Goal: Task Accomplishment & Management: Manage account settings

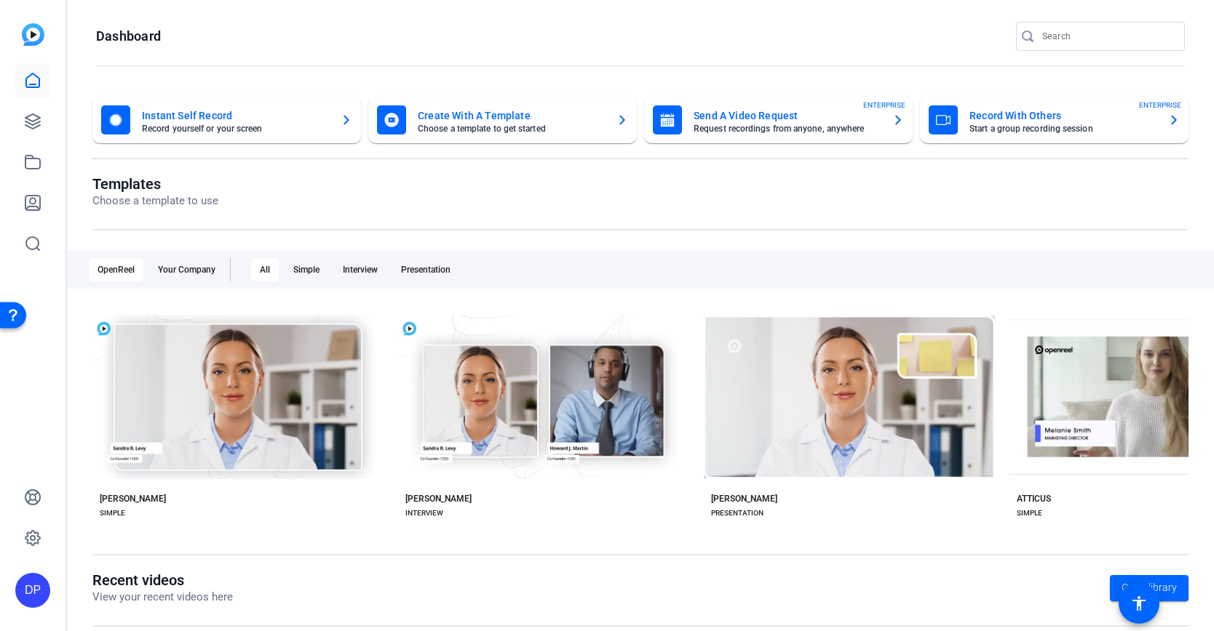
click at [33, 585] on div "DP" at bounding box center [32, 590] width 35 height 35
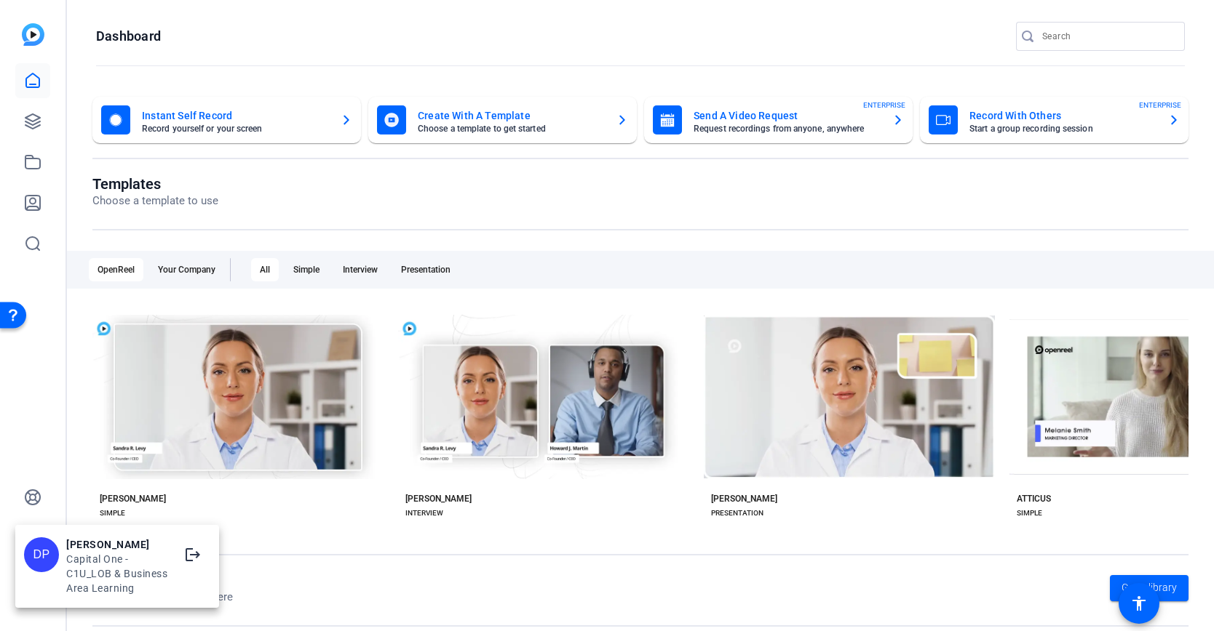
click at [33, 498] on div at bounding box center [607, 315] width 1214 height 631
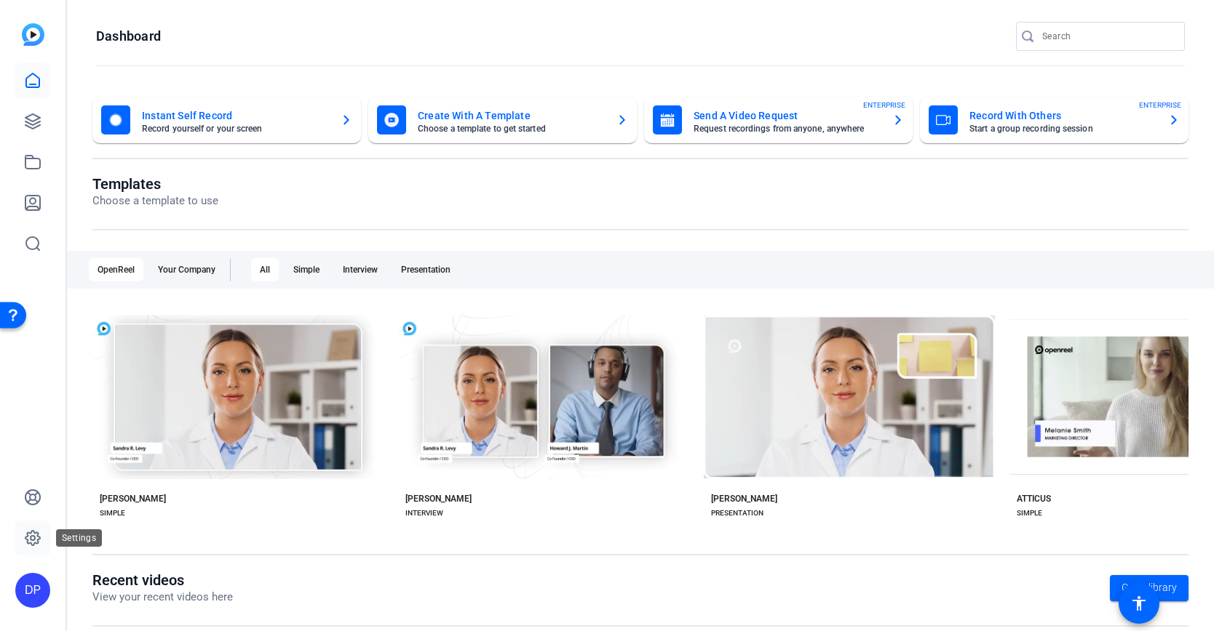
click at [32, 540] on icon at bounding box center [33, 538] width 4 height 4
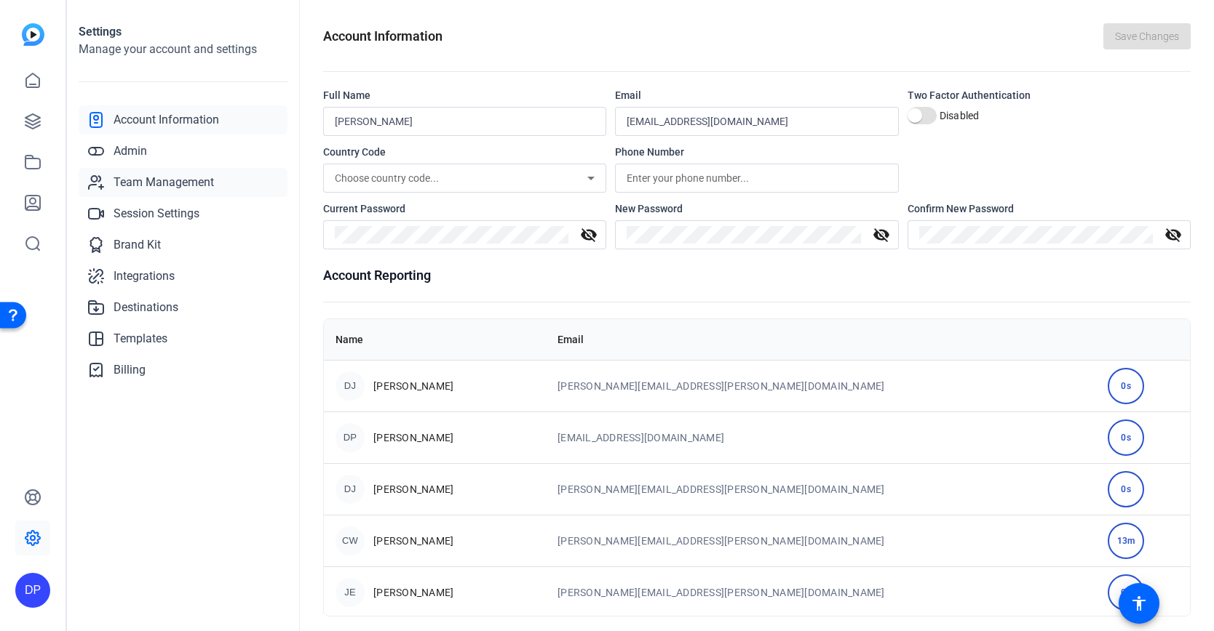
click at [164, 183] on span "Team Management" at bounding box center [163, 182] width 100 height 17
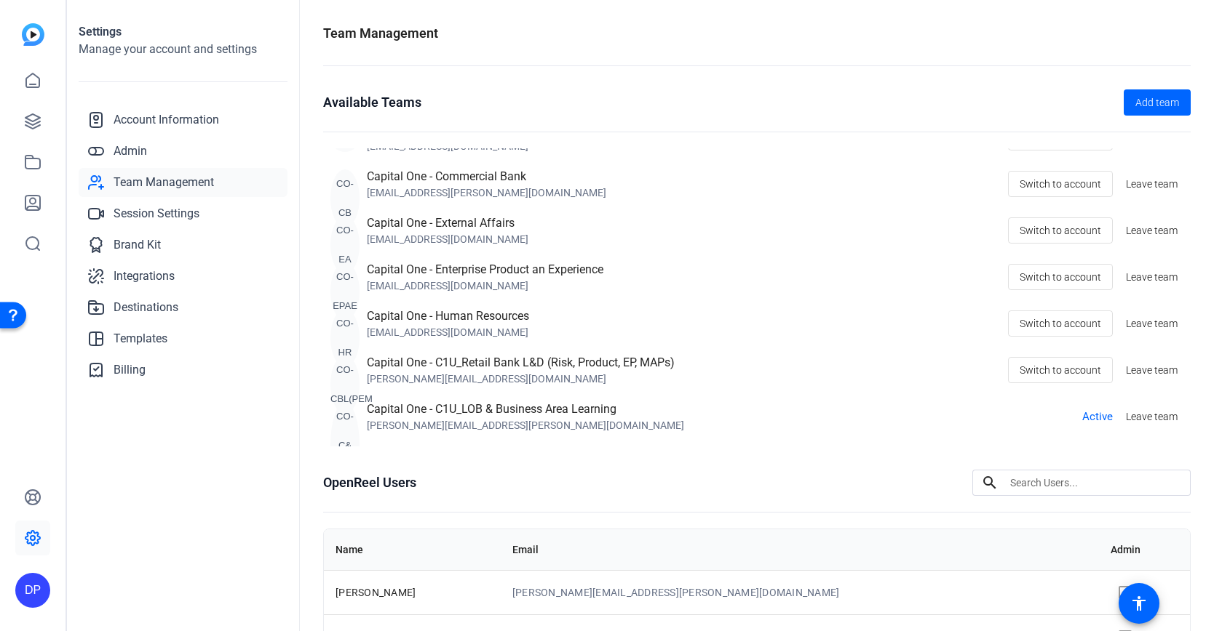
scroll to position [177, 0]
click at [1077, 320] on span "Switch to account" at bounding box center [1059, 321] width 81 height 28
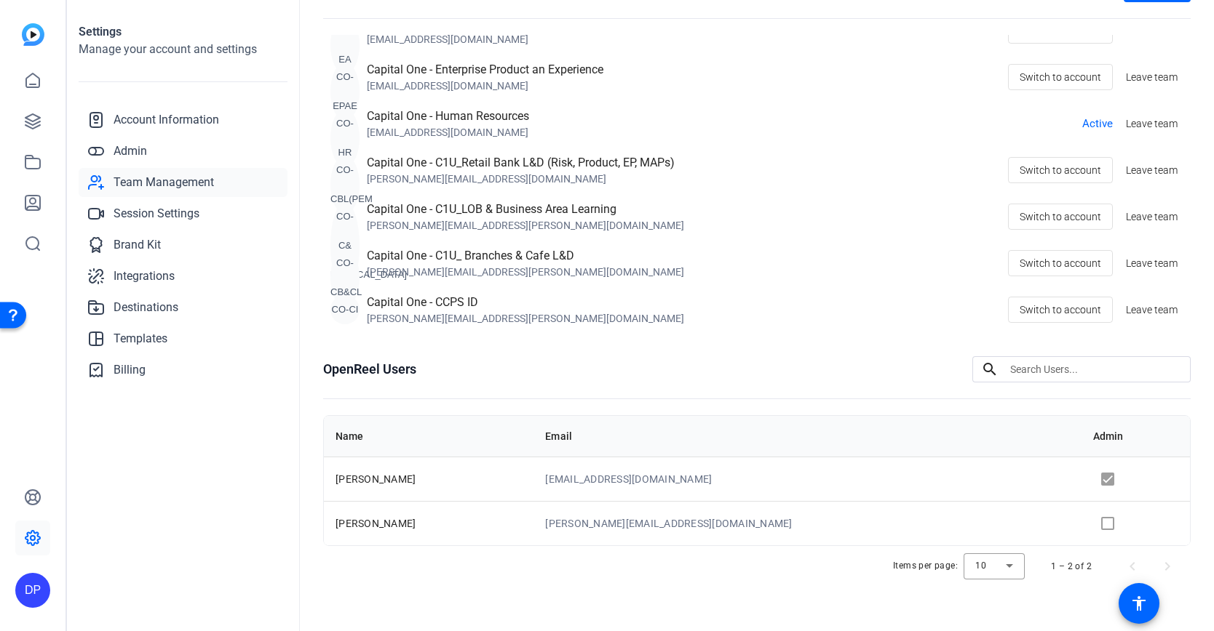
scroll to position [52, 0]
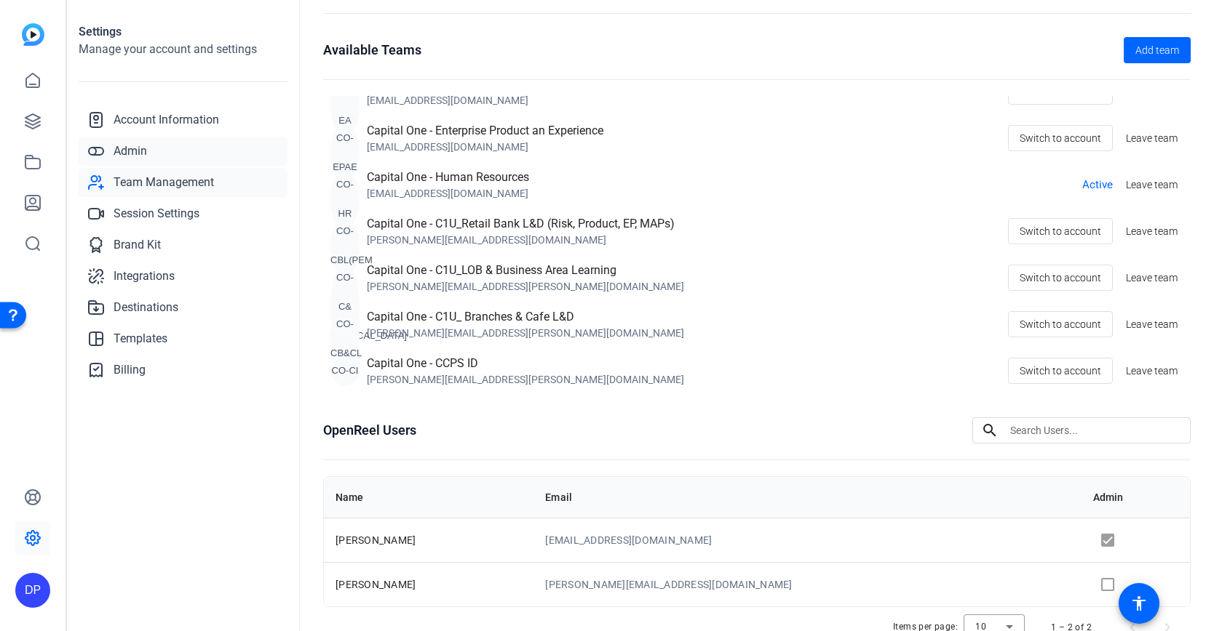
click at [137, 160] on link "Admin" at bounding box center [183, 151] width 209 height 29
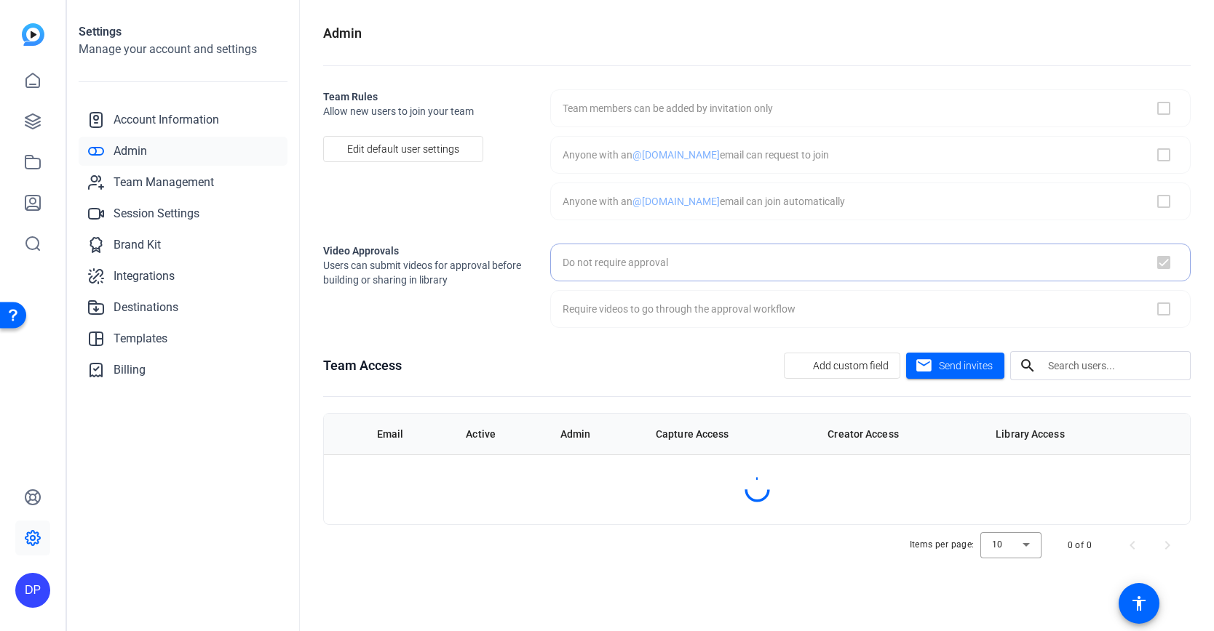
scroll to position [0, 0]
checkbox input "true"
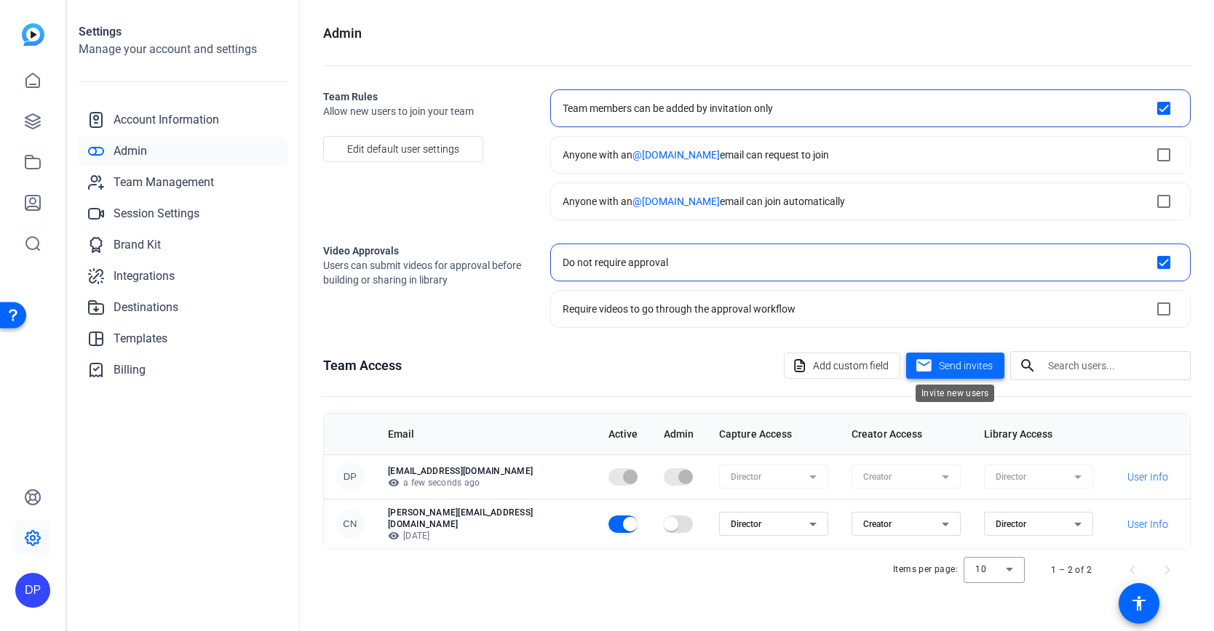
click at [947, 369] on span "Send invites" at bounding box center [966, 366] width 54 height 15
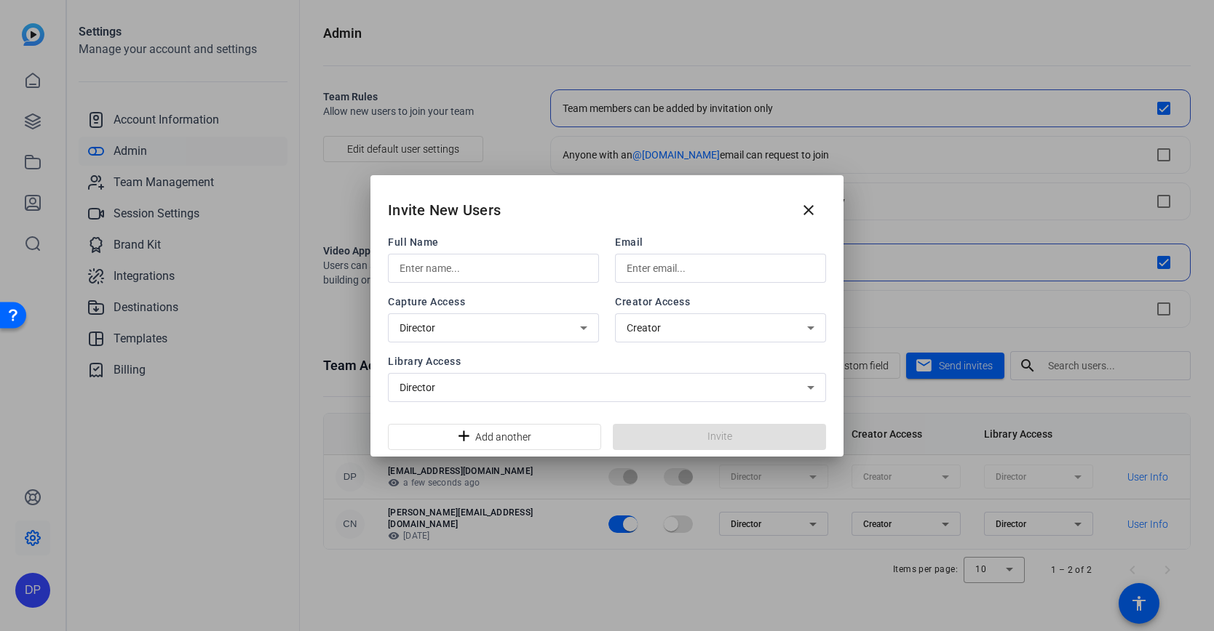
click at [512, 278] on div at bounding box center [493, 268] width 188 height 29
click at [671, 263] on input "text" at bounding box center [720, 268] width 188 height 17
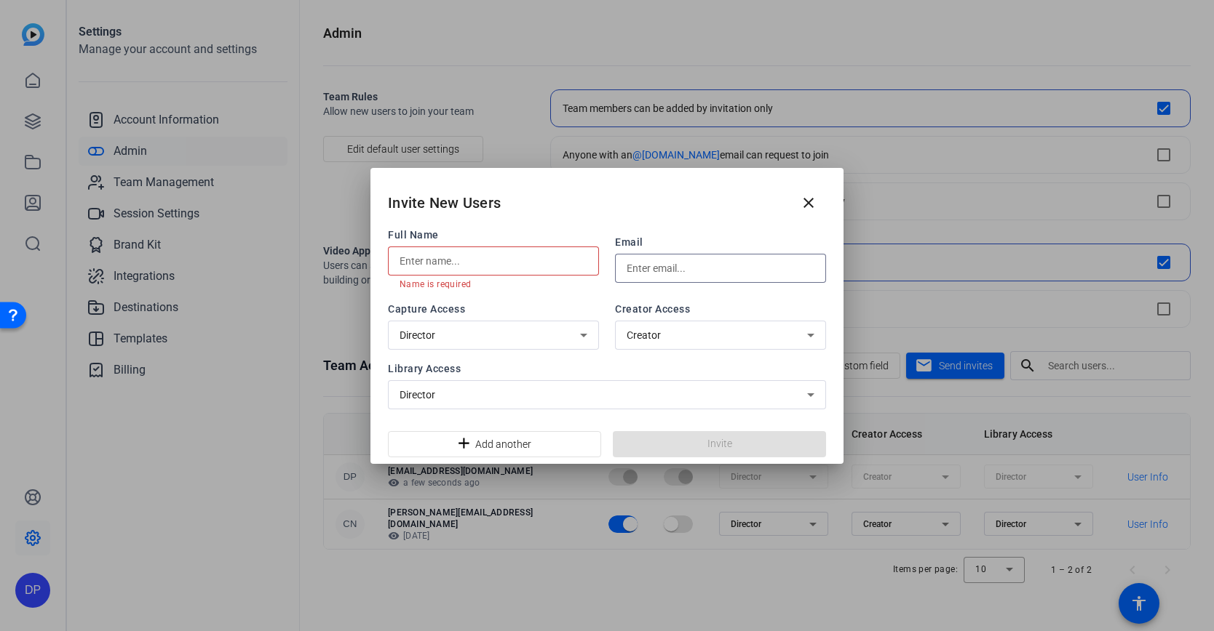
paste input "andrew.burklund@capitalone.com"
type input "andrew.burklund@capitalone.com"
click at [538, 264] on input "text" at bounding box center [493, 260] width 188 height 17
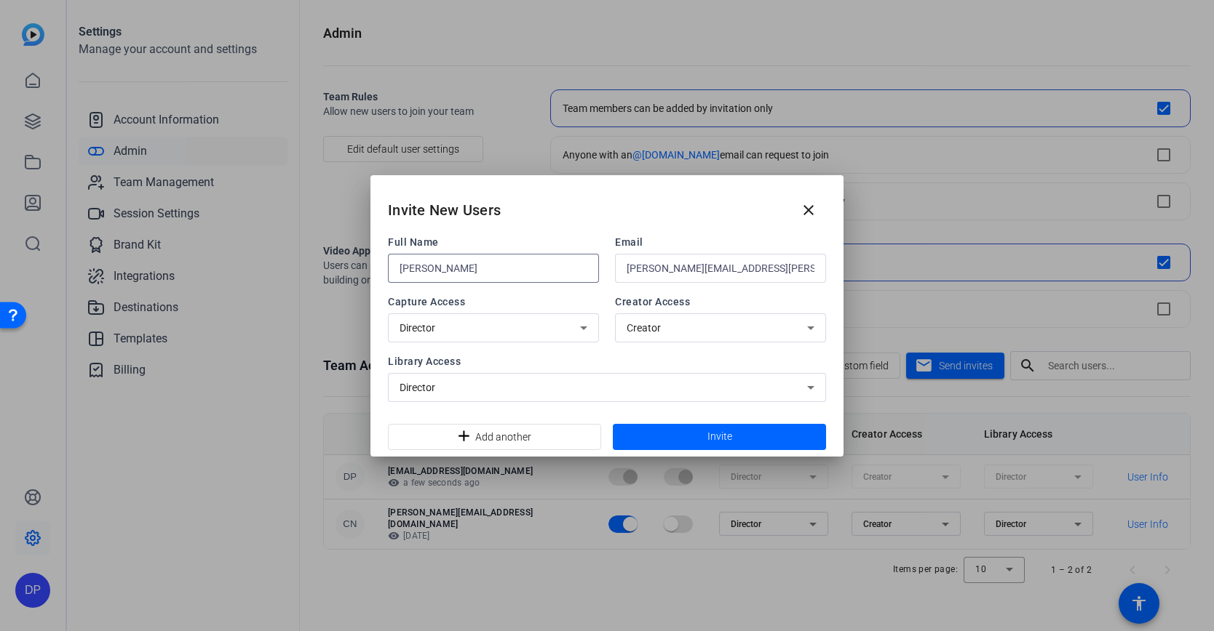
drag, startPoint x: 499, startPoint y: 260, endPoint x: 387, endPoint y: 261, distance: 112.0
click at [387, 261] on div "Full Name Andrew Burklund Email andrew.burklund@capitalone.com Capture Access D…" at bounding box center [606, 326] width 473 height 182
type input "Andrew Burklund"
click at [709, 437] on span "Invite" at bounding box center [719, 436] width 25 height 15
